Goal: Information Seeking & Learning: Learn about a topic

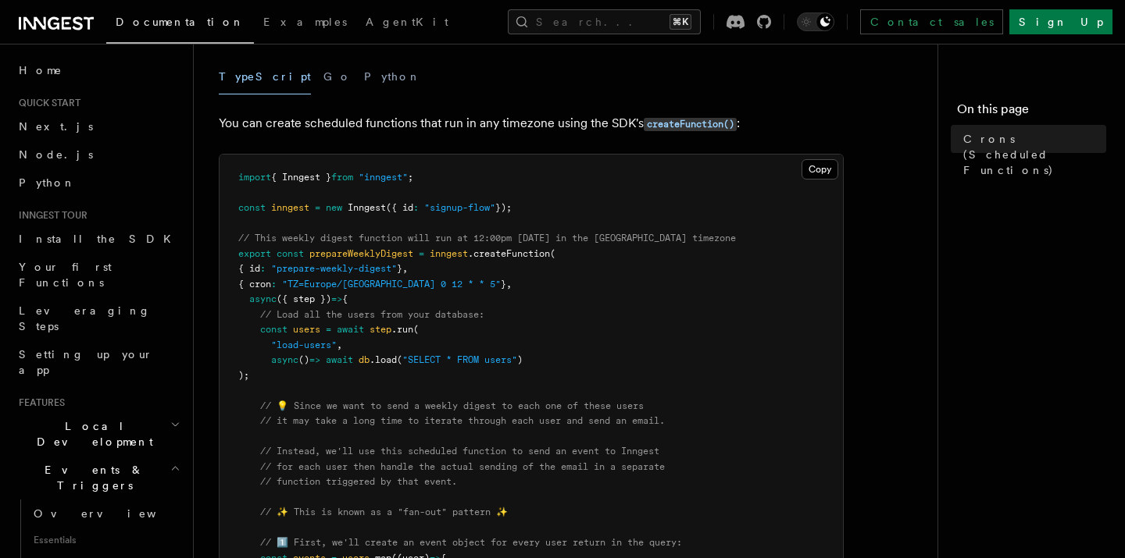
scroll to position [190, 0]
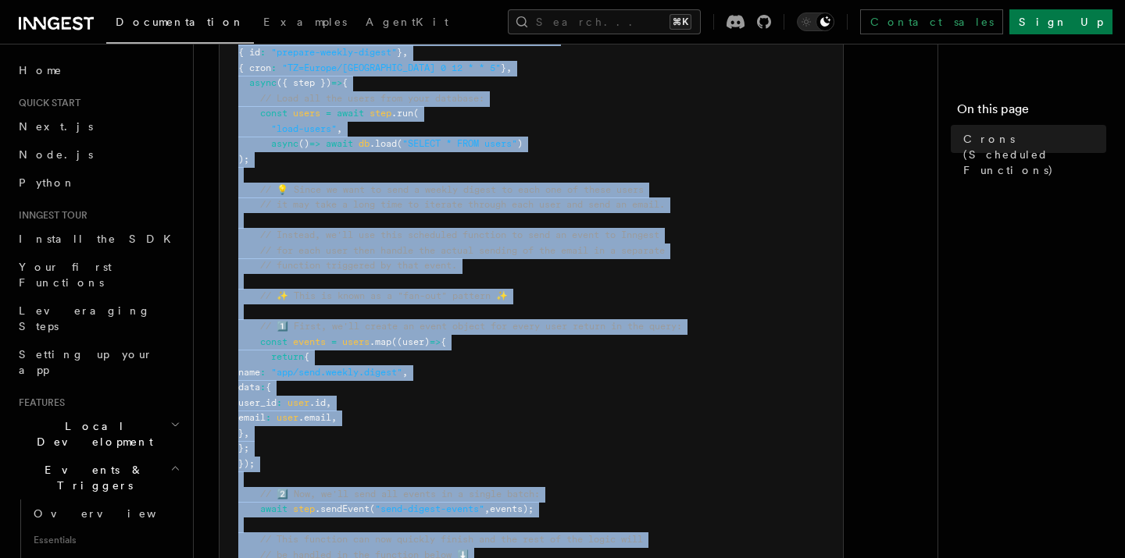
scroll to position [1155, 0]
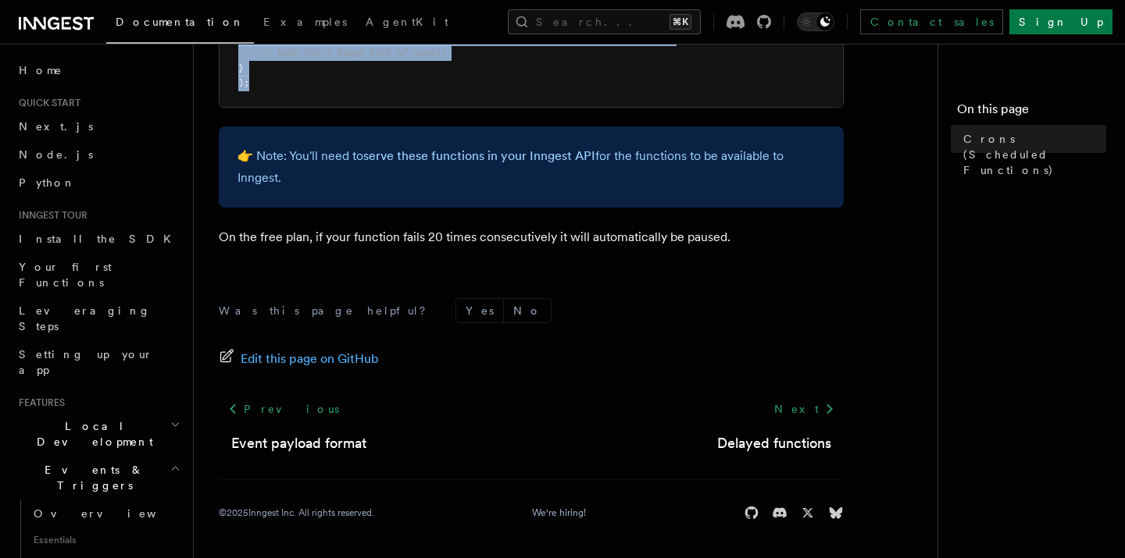
drag, startPoint x: 220, startPoint y: 115, endPoint x: 512, endPoint y: 90, distance: 292.4
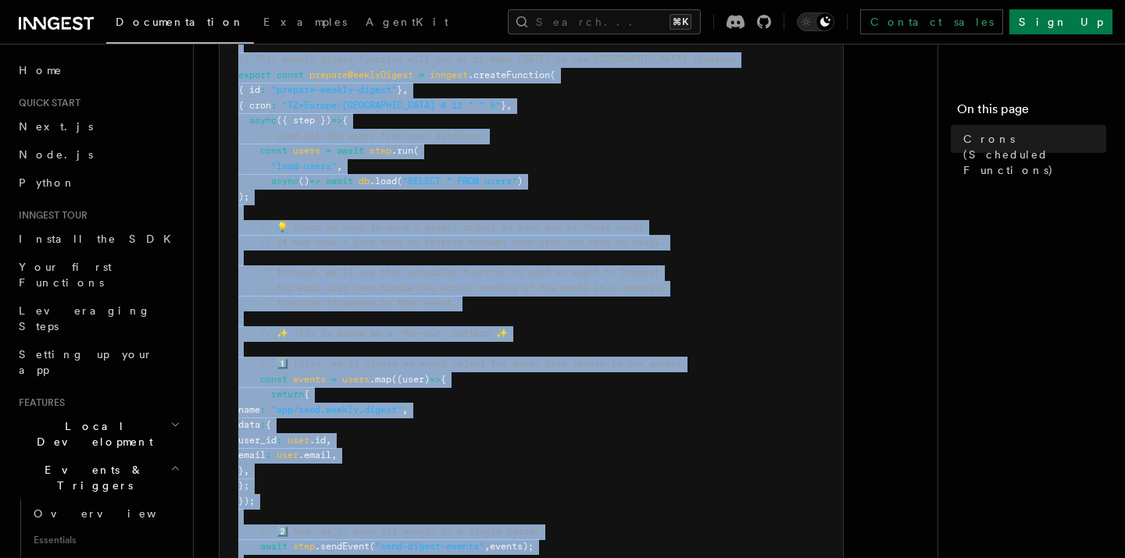
copy article "Crons (Scheduled Functions) You can create scheduled jobs using cron schedules …"
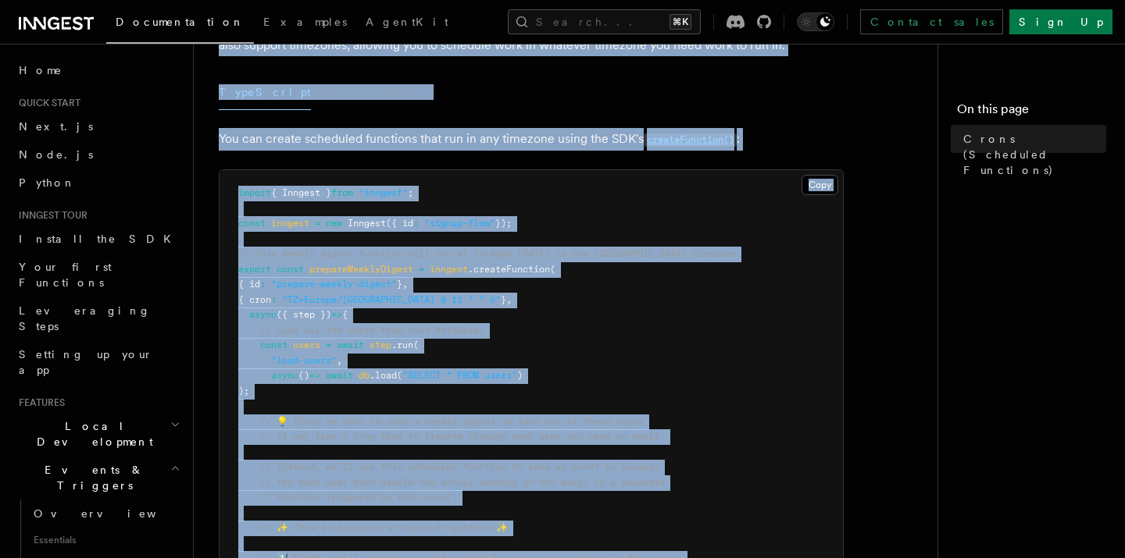
scroll to position [0, 0]
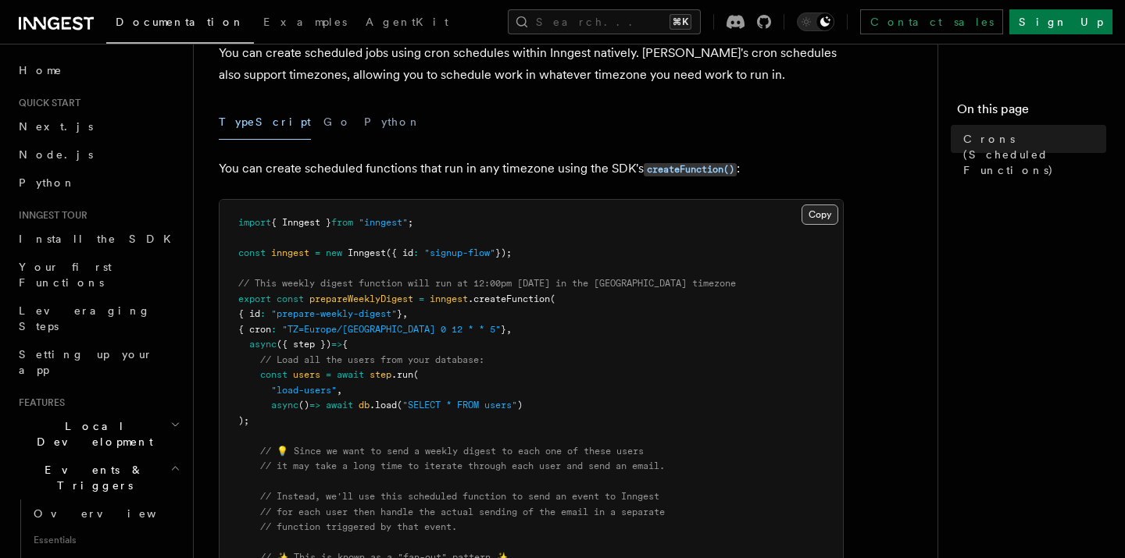
scroll to position [192, 0]
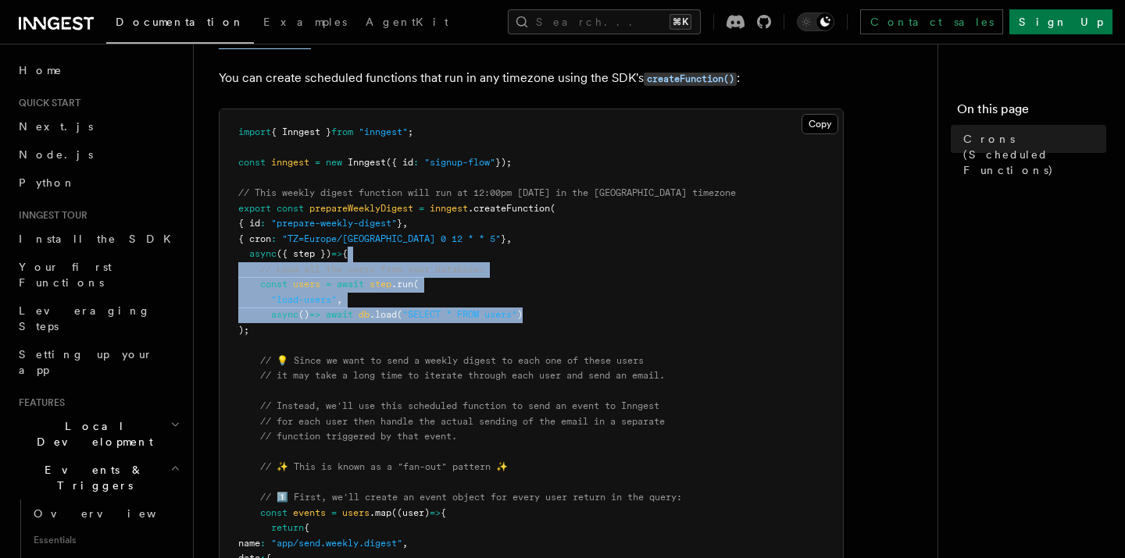
drag, startPoint x: 608, startPoint y: 320, endPoint x: 428, endPoint y: 251, distance: 192.6
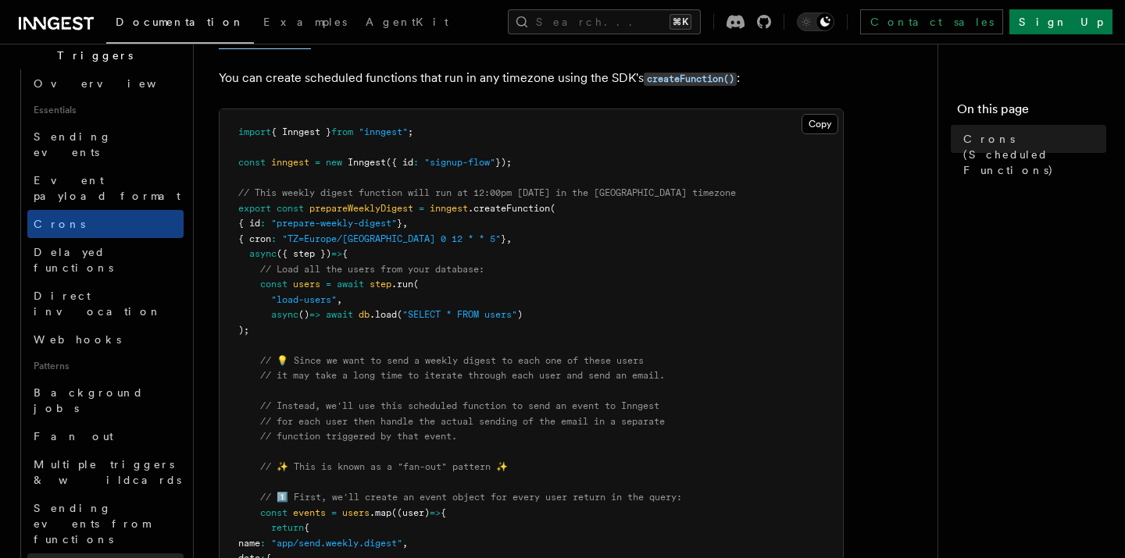
scroll to position [500, 0]
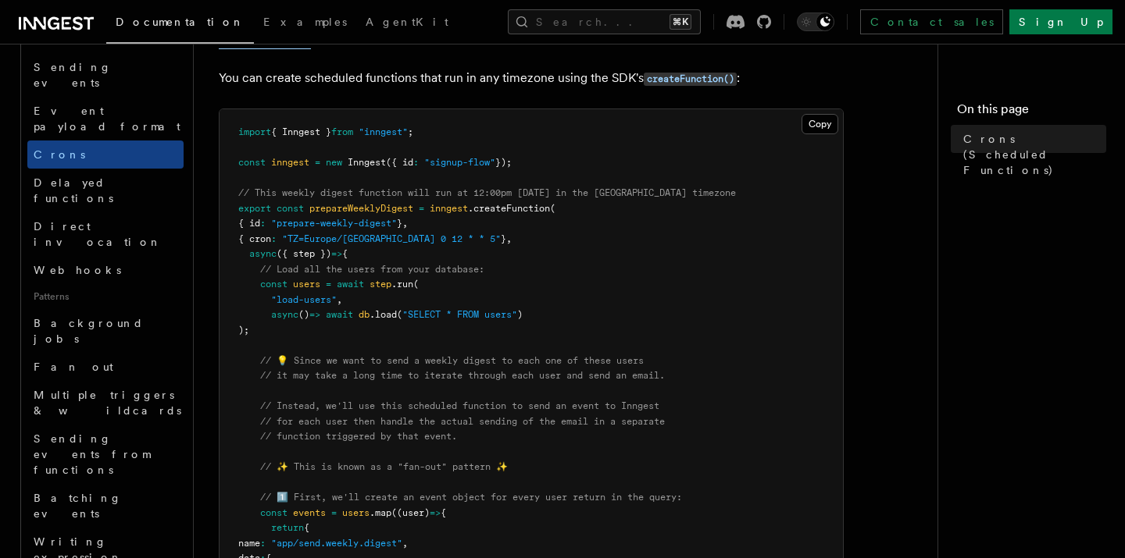
drag, startPoint x: 137, startPoint y: 331, endPoint x: 200, endPoint y: 323, distance: 63.8
click at [137, 528] on link "Writing expression" at bounding box center [105, 550] width 156 height 44
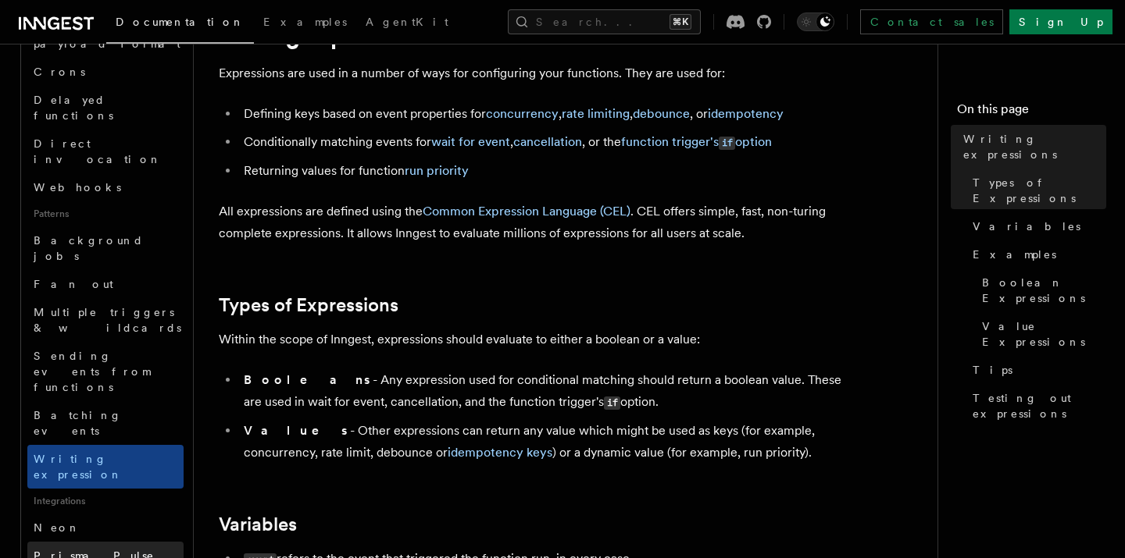
scroll to position [376, 0]
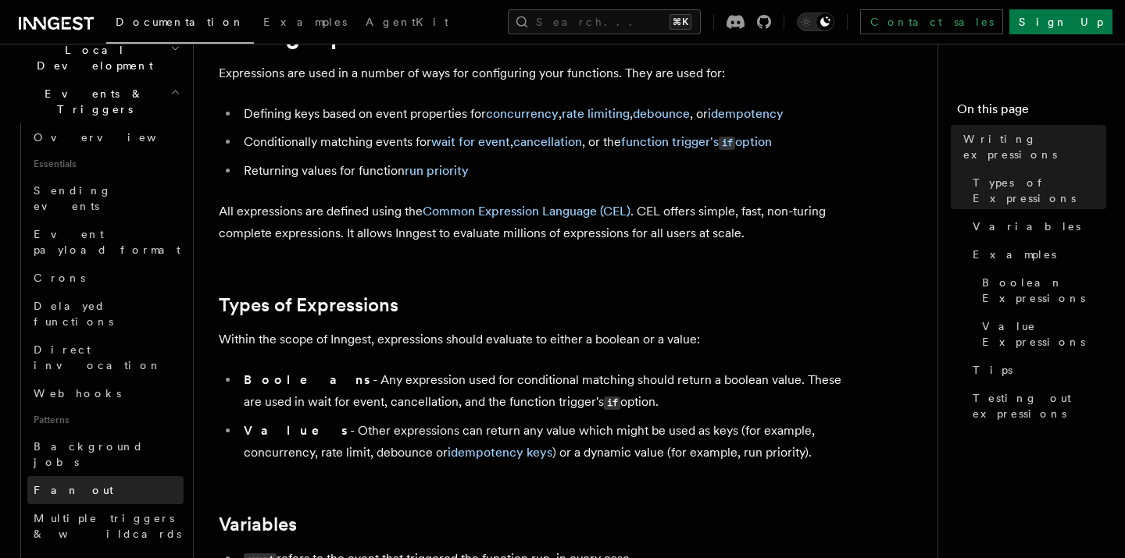
click at [80, 476] on link "Fan out" at bounding box center [105, 490] width 156 height 28
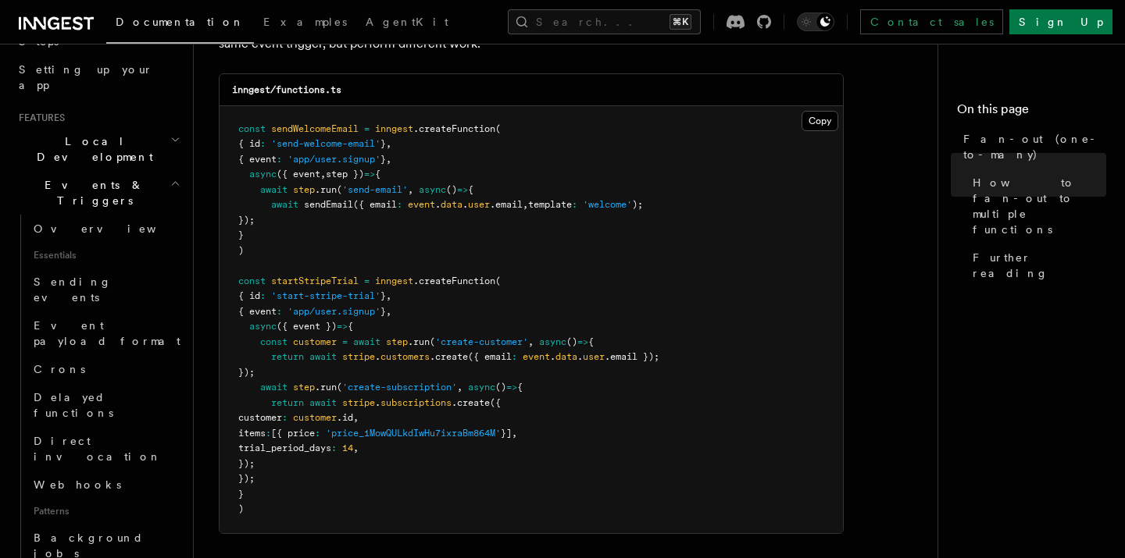
scroll to position [172, 0]
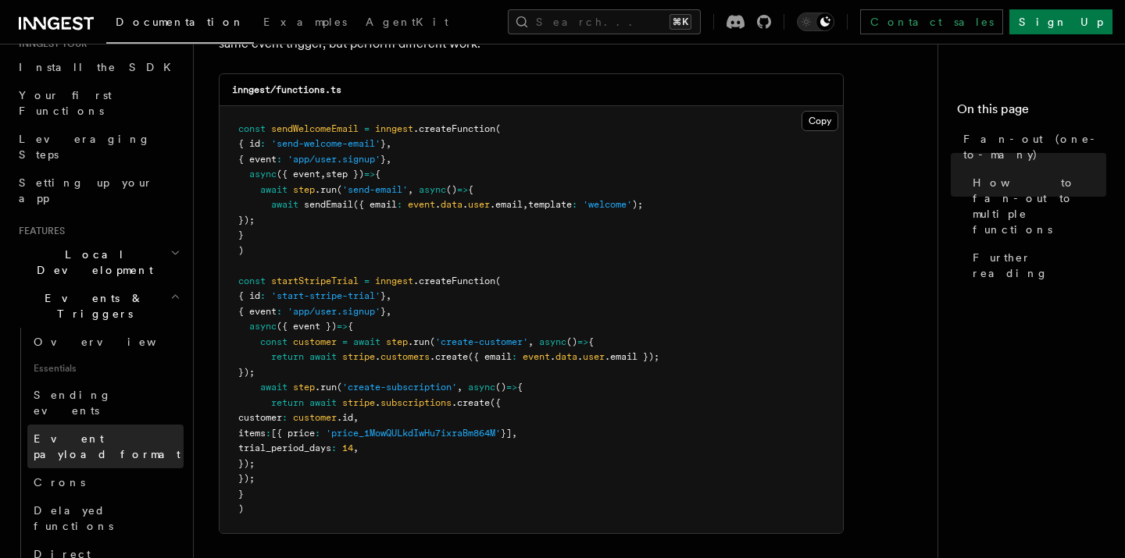
click at [88, 425] on link "Event payload format" at bounding box center [105, 447] width 156 height 44
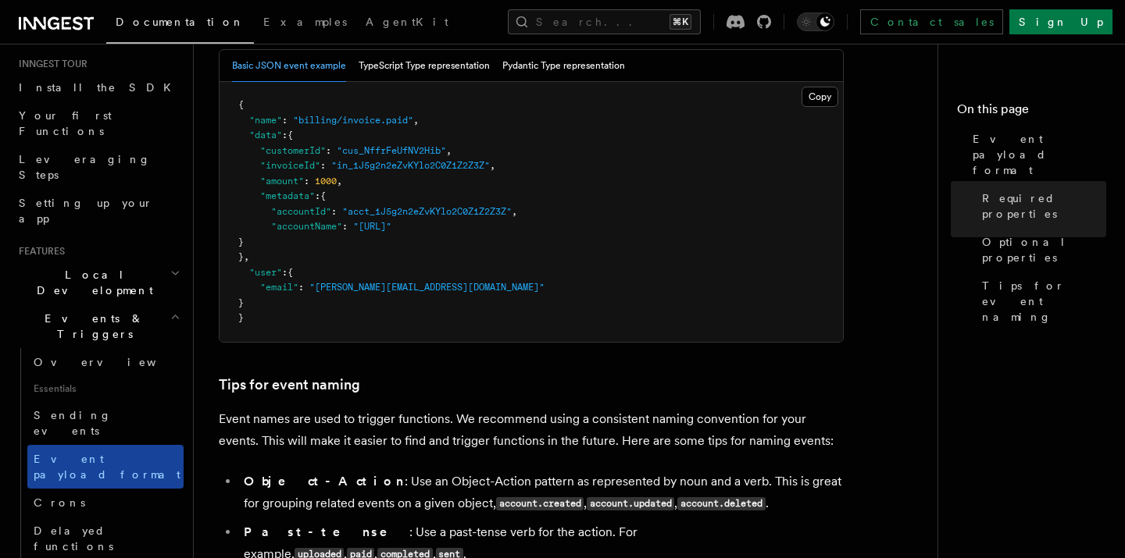
scroll to position [148, 0]
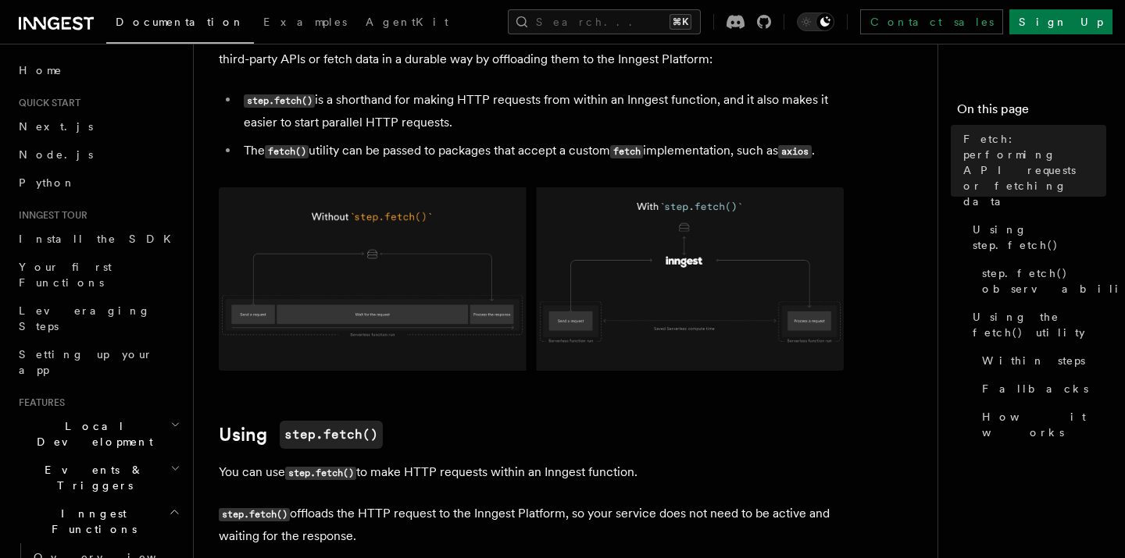
scroll to position [106, 0]
